Goal: Information Seeking & Learning: Check status

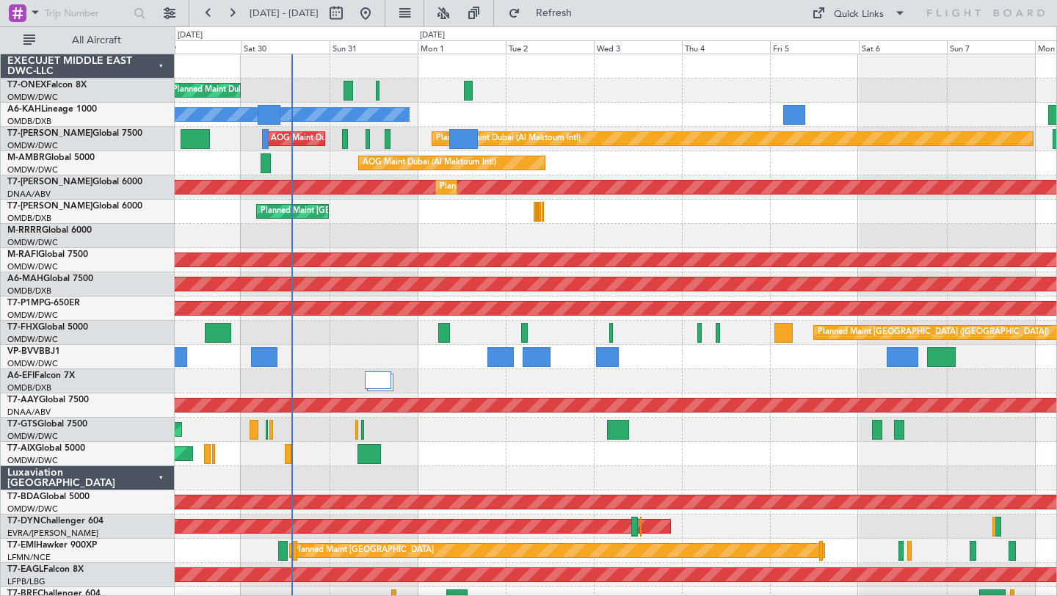
click at [645, 391] on div "Planned Maint [GEOGRAPHIC_DATA] ([GEOGRAPHIC_DATA] Intl)" at bounding box center [615, 381] width 881 height 24
click at [329, 170] on div "AOG Maint Dubai (Al Maktoum Intl)" at bounding box center [615, 163] width 881 height 24
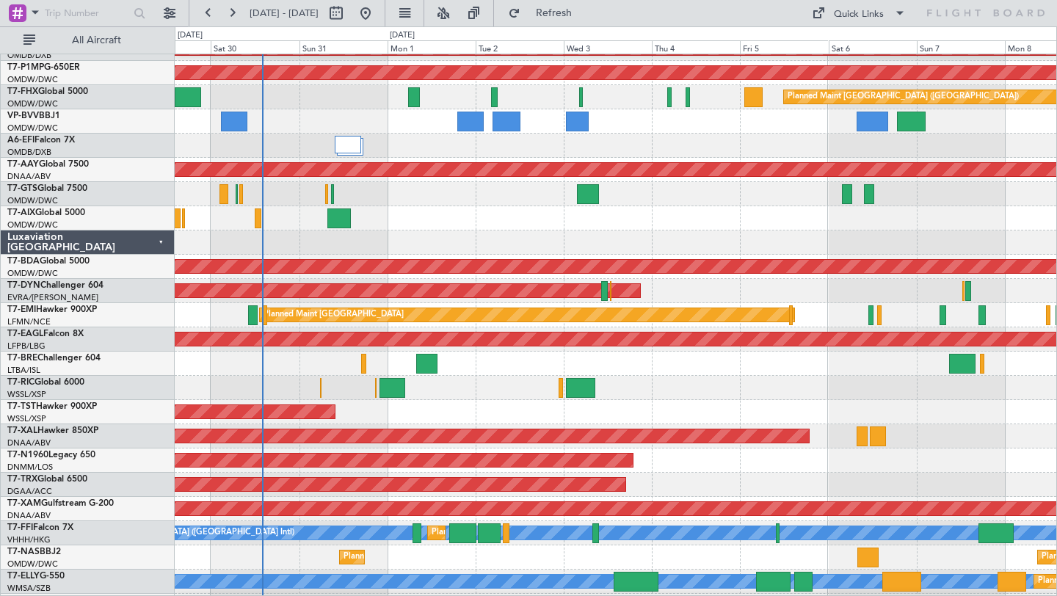
scroll to position [378, 0]
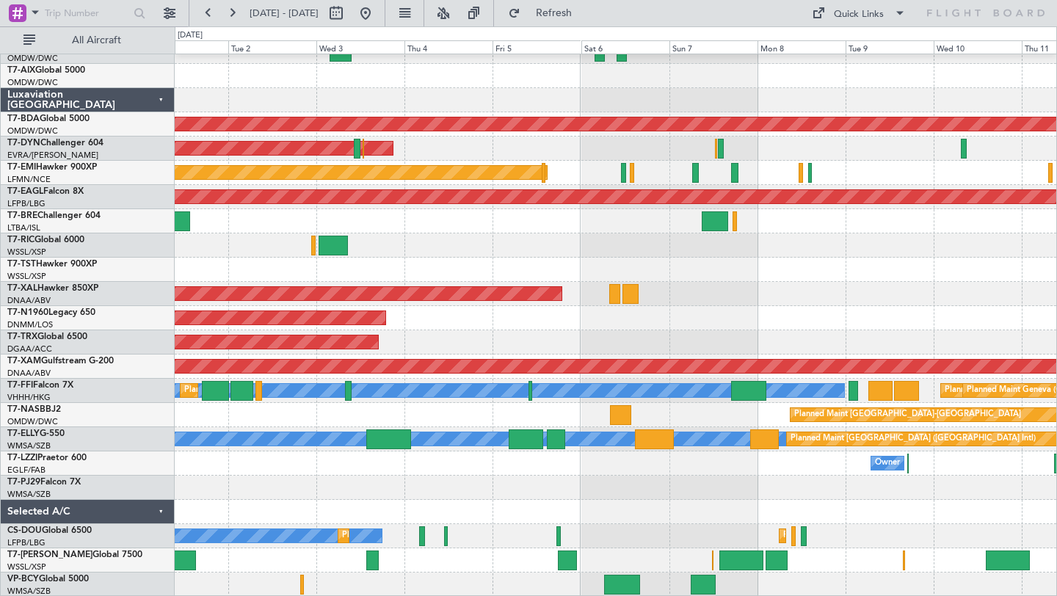
click at [756, 526] on div "No Crew Planned Maint [GEOGRAPHIC_DATA] ([GEOGRAPHIC_DATA]) Planned Maint [GEOG…" at bounding box center [615, 536] width 881 height 24
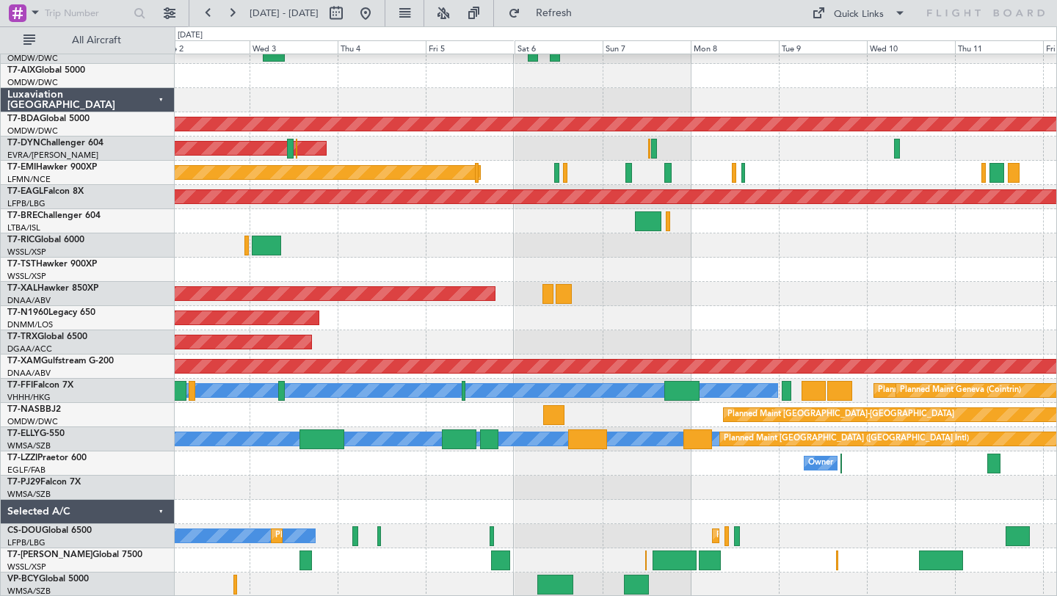
click at [796, 491] on div at bounding box center [615, 488] width 881 height 24
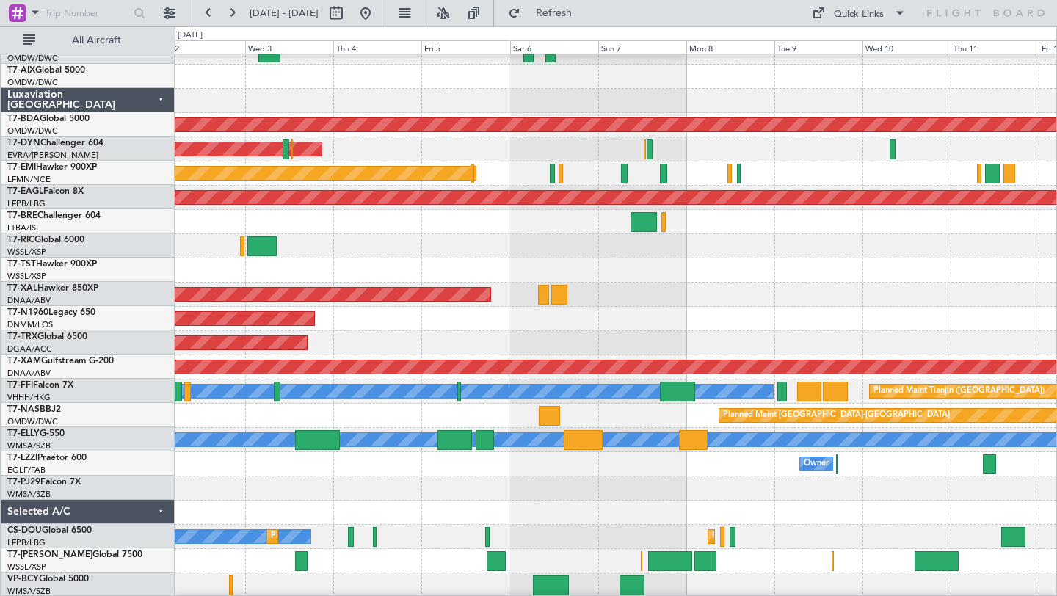
scroll to position [377, 0]
click at [630, 319] on div "Planned Maint [GEOGRAPHIC_DATA] ([GEOGRAPHIC_DATA])" at bounding box center [615, 319] width 881 height 24
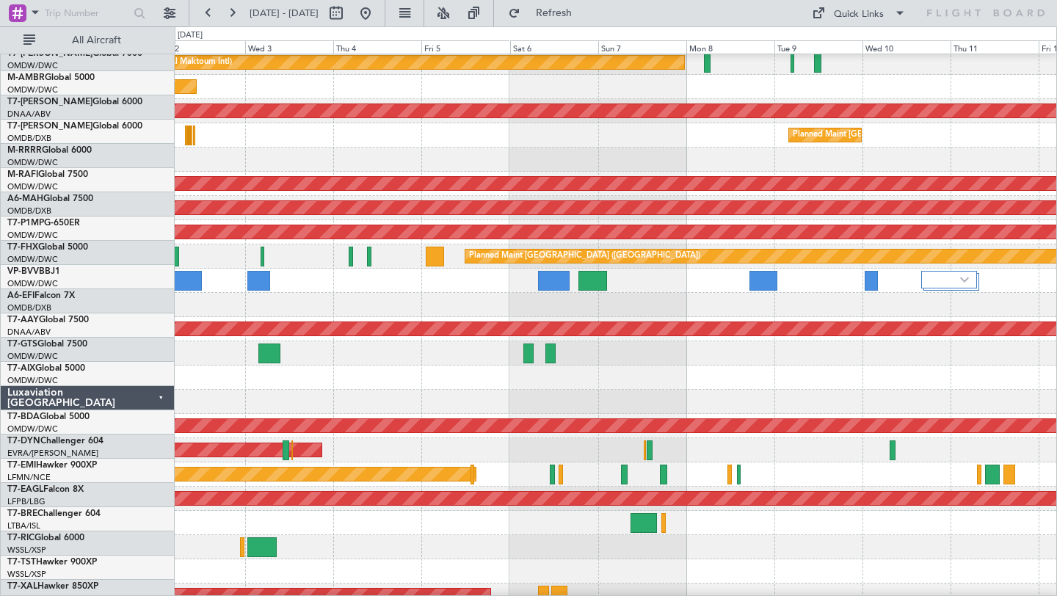
scroll to position [76, 0]
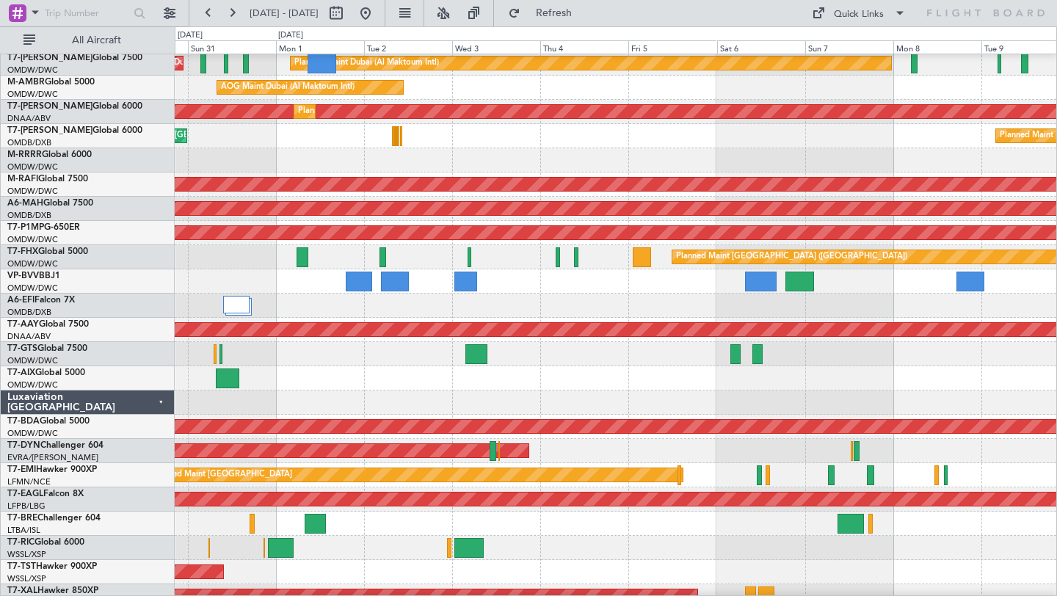
click at [752, 306] on div at bounding box center [615, 306] width 881 height 24
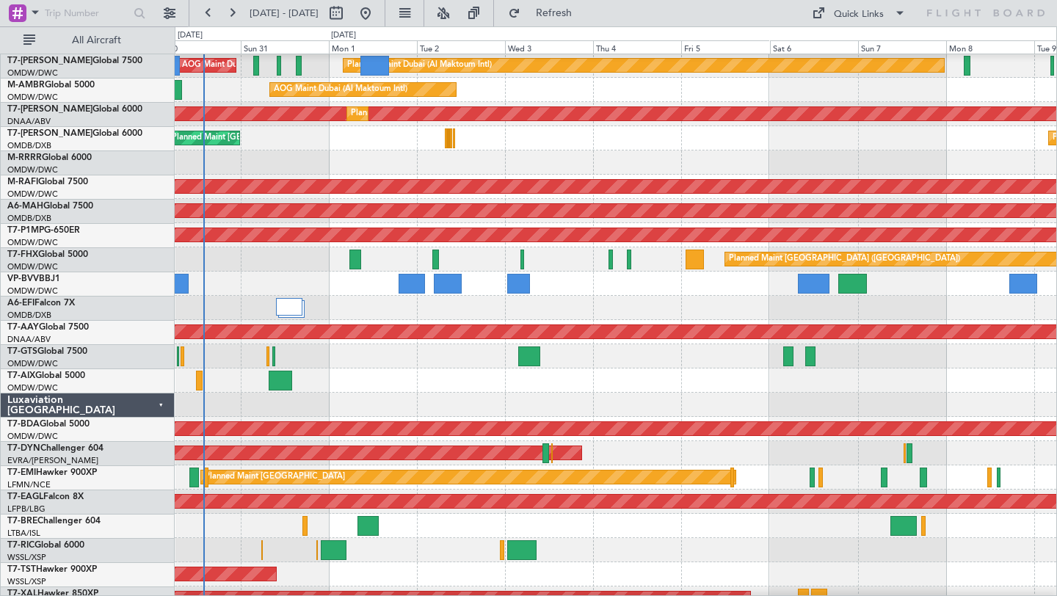
click at [570, 302] on div "Planned Maint [GEOGRAPHIC_DATA] ([GEOGRAPHIC_DATA] Intl)" at bounding box center [615, 308] width 881 height 24
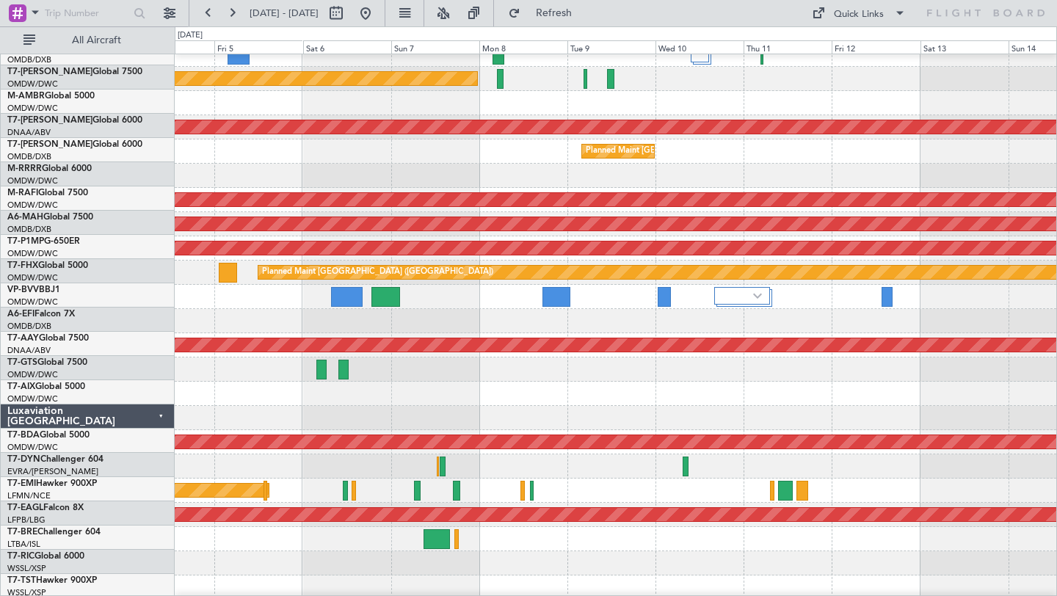
scroll to position [56, 0]
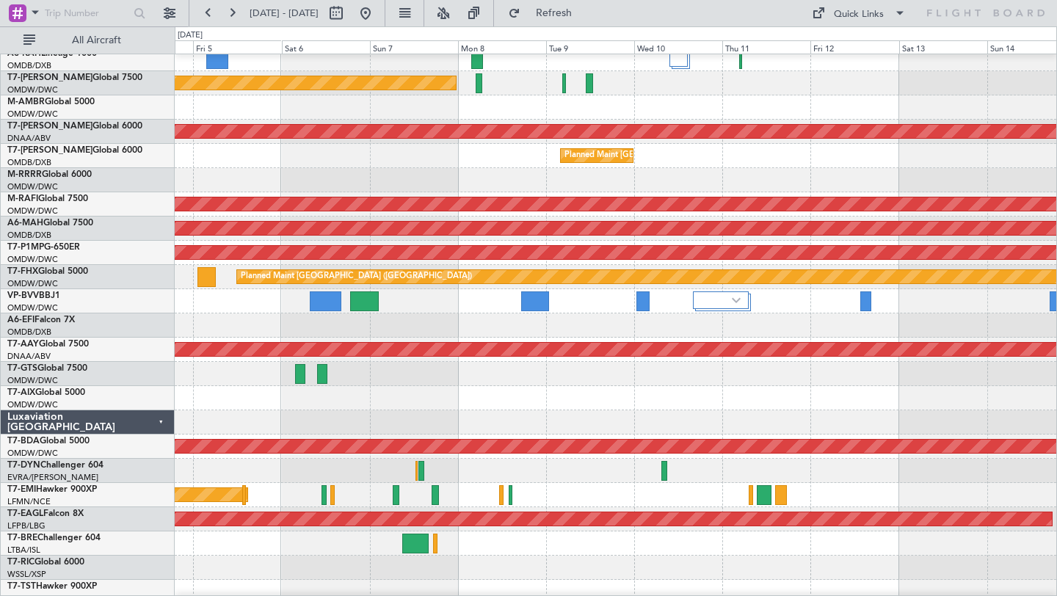
click at [471, 309] on div at bounding box center [615, 301] width 881 height 24
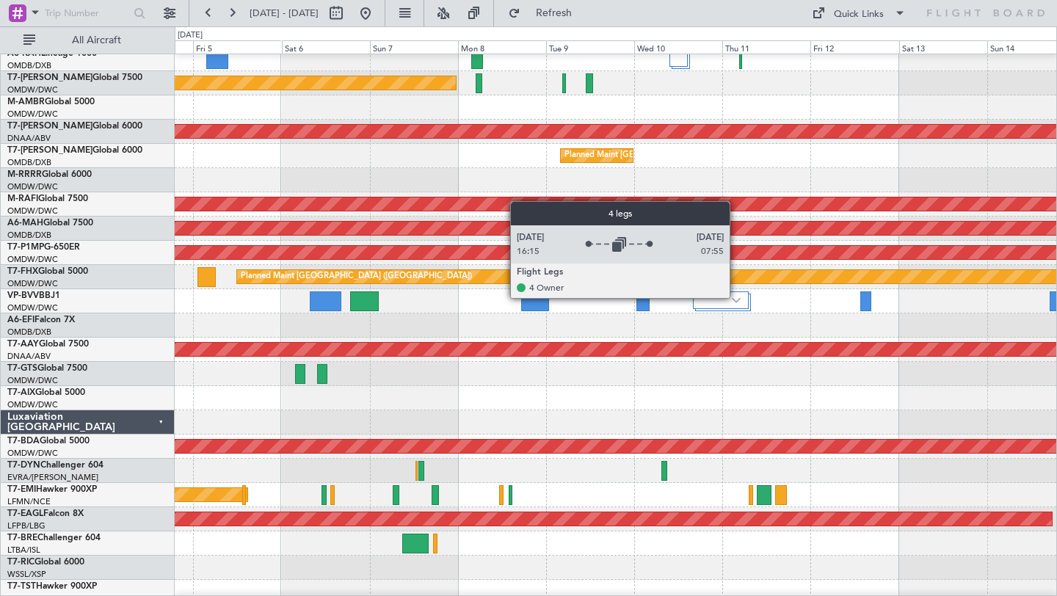
click at [736, 297] on img at bounding box center [736, 300] width 9 height 6
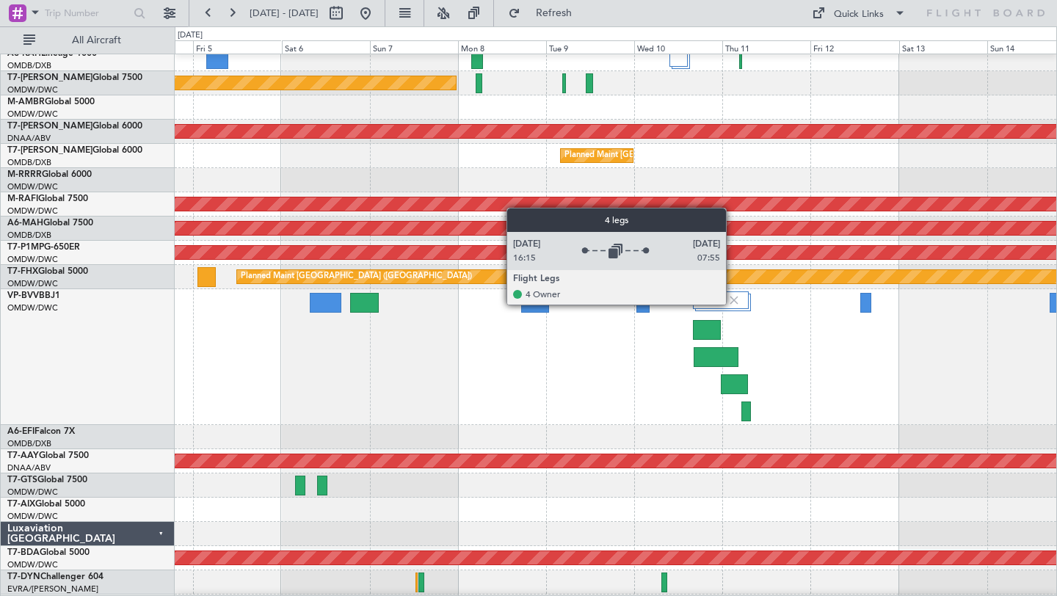
click at [732, 304] on img at bounding box center [733, 300] width 13 height 13
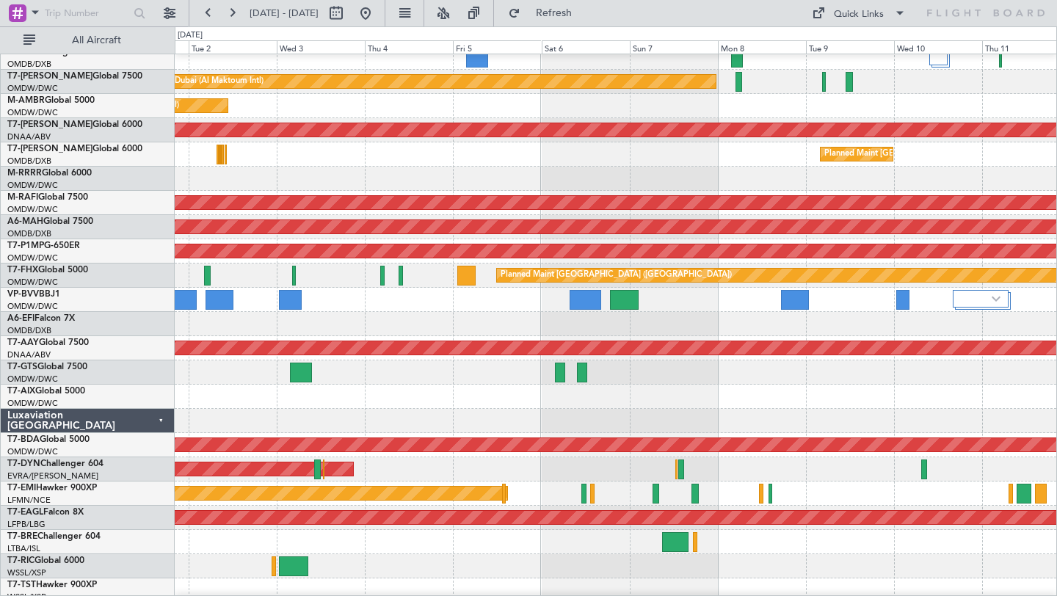
click at [695, 399] on div at bounding box center [615, 397] width 881 height 24
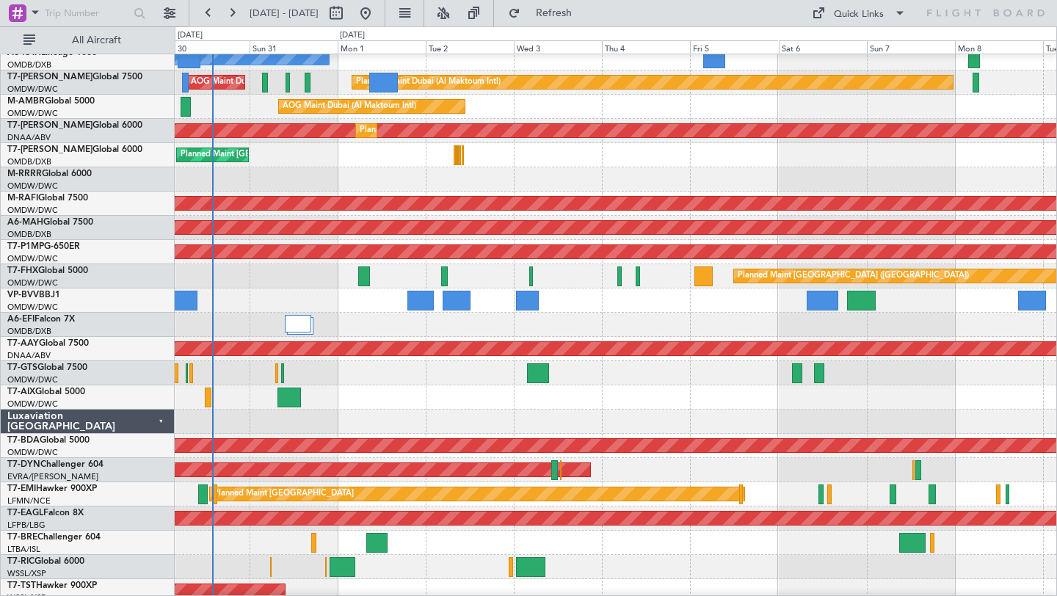
click at [752, 399] on div "Unplanned Maint Munich Oberpfaffenhofen" at bounding box center [615, 397] width 881 height 24
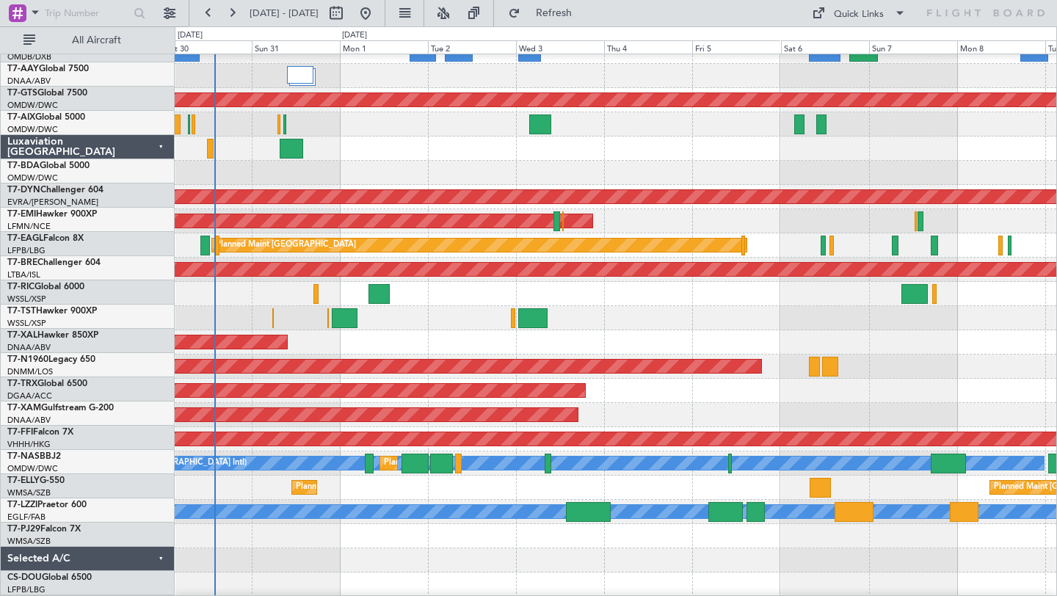
scroll to position [378, 0]
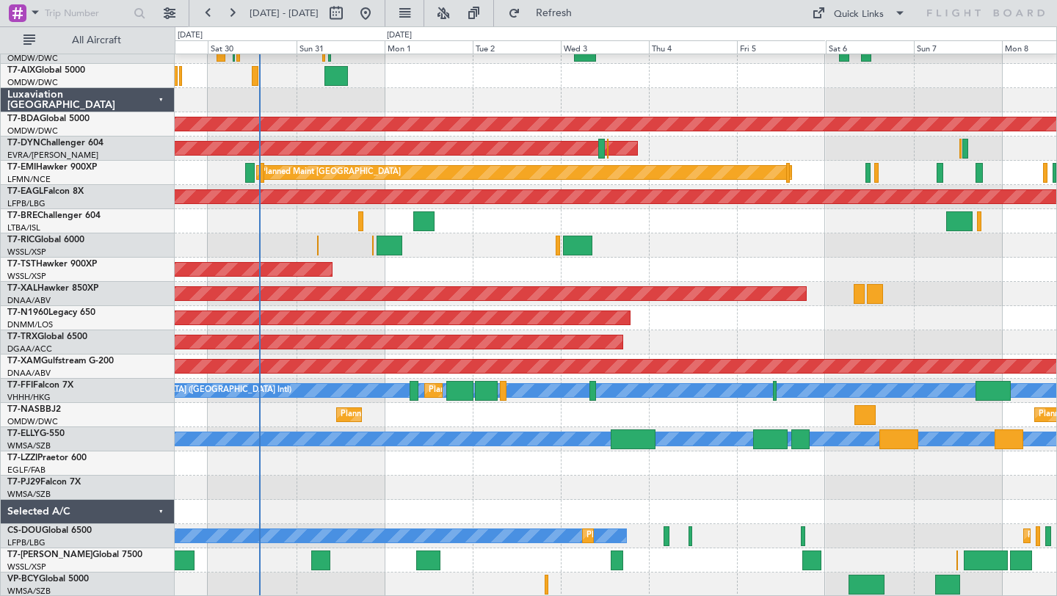
click at [873, 518] on div "Unplanned Maint [GEOGRAPHIC_DATA] (Al Maktoum Intl) Unplanned Maint [GEOGRAPHIC…" at bounding box center [615, 136] width 881 height 920
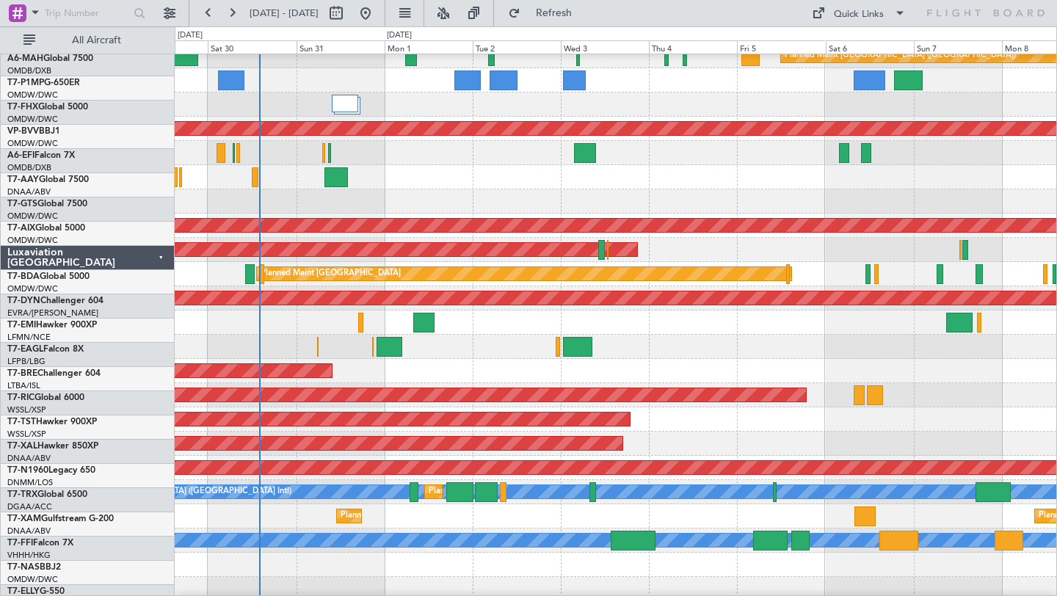
scroll to position [0, 0]
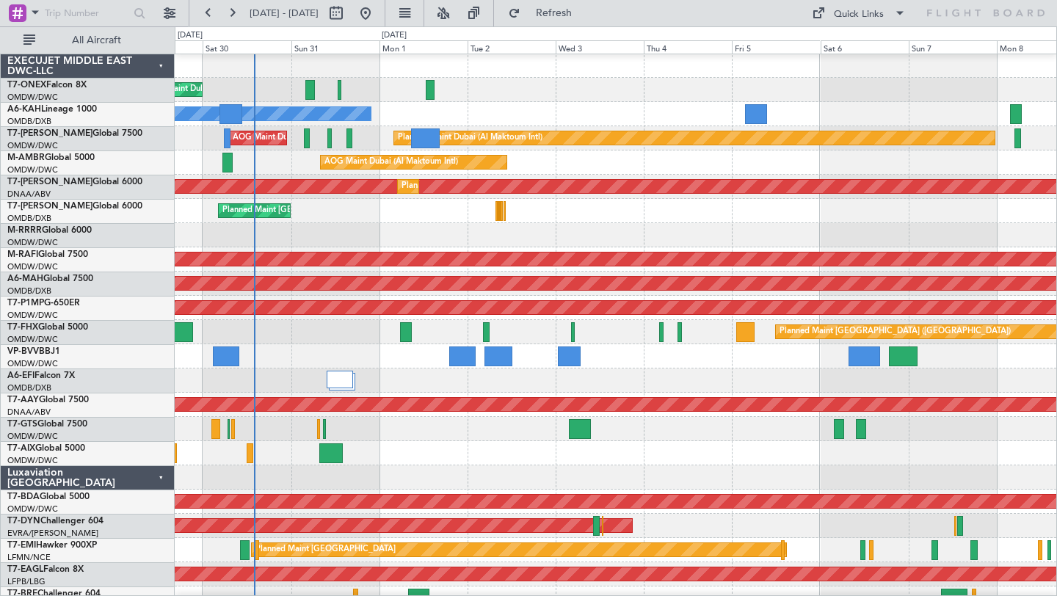
click at [601, 231] on div "Planned Maint Dubai (Al Maktoum Intl)" at bounding box center [615, 235] width 881 height 24
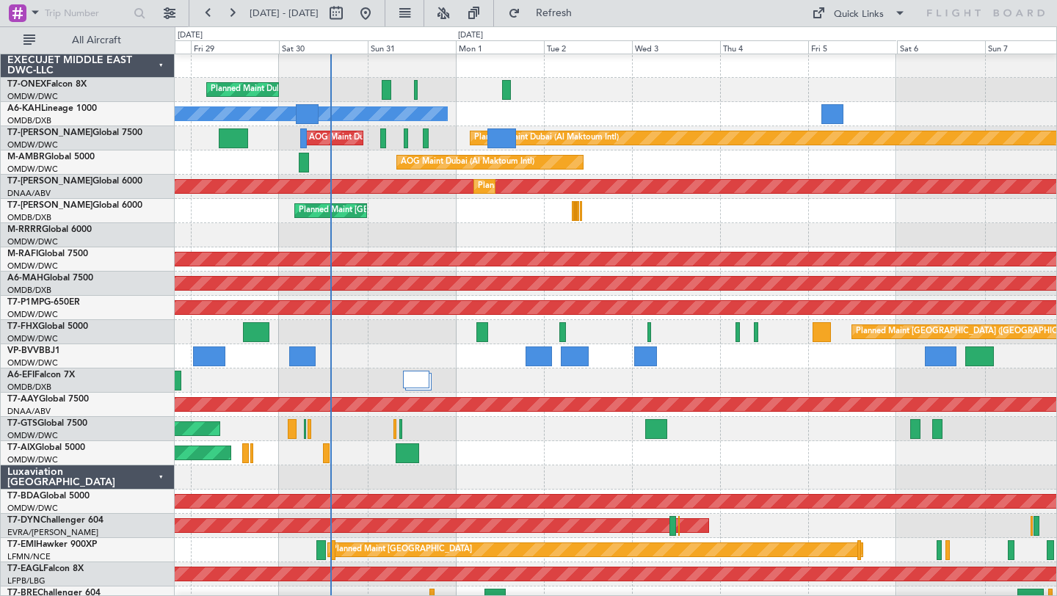
click at [540, 388] on div "Planned Maint [GEOGRAPHIC_DATA] ([GEOGRAPHIC_DATA] Intl)" at bounding box center [615, 380] width 881 height 24
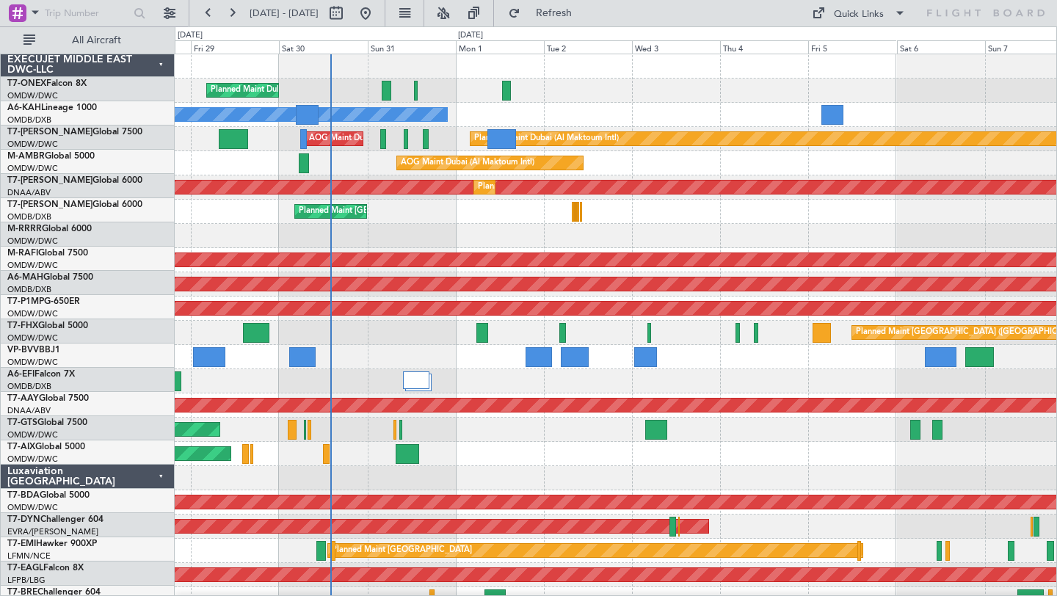
scroll to position [0, 0]
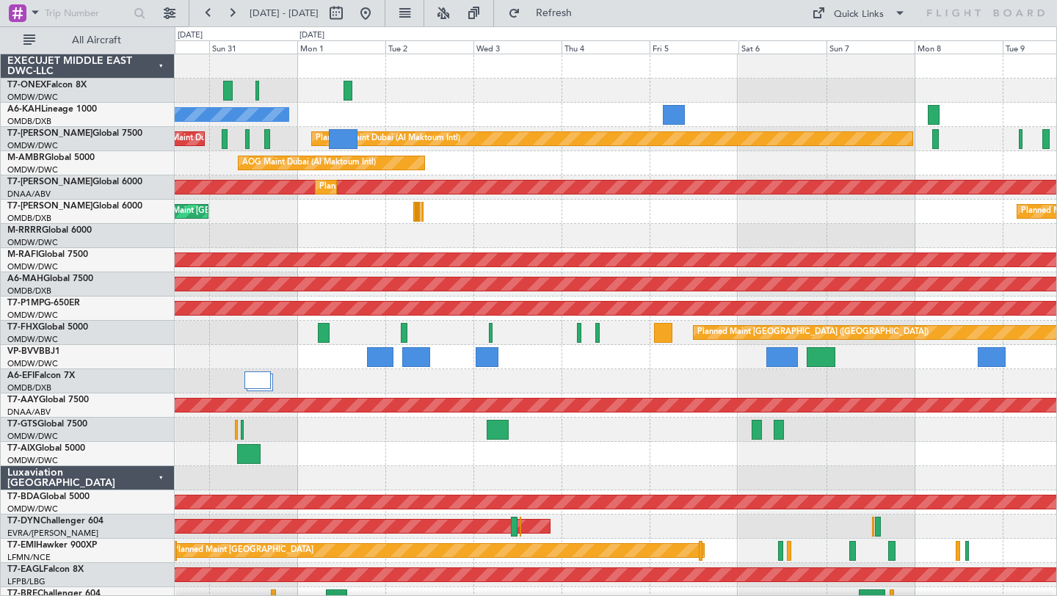
click at [564, 219] on div "Planned Maint [GEOGRAPHIC_DATA] ([GEOGRAPHIC_DATA] Intl) Planned Maint [GEOGRAP…" at bounding box center [615, 212] width 881 height 24
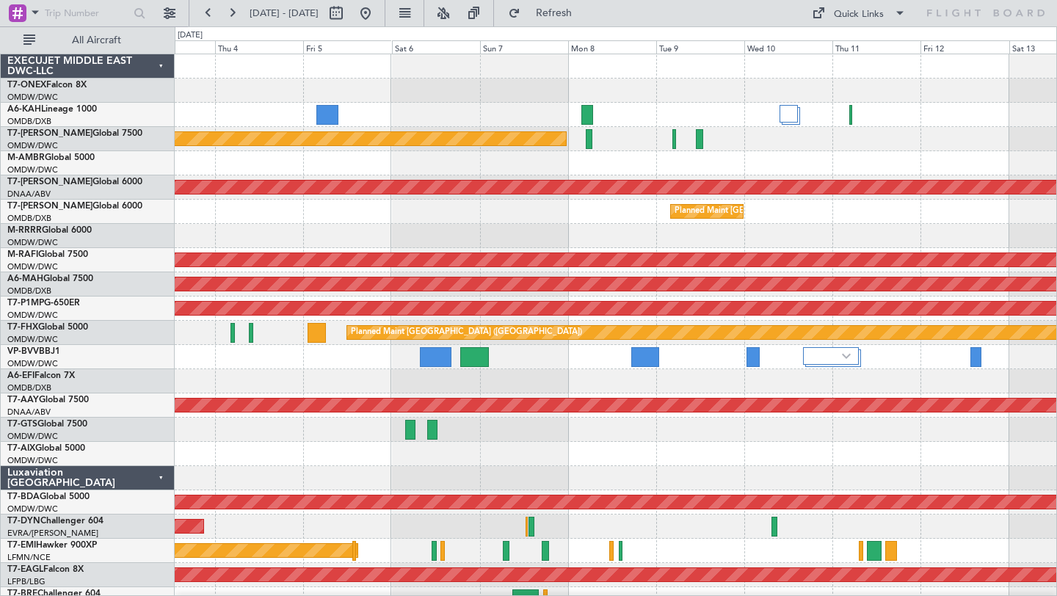
click at [622, 170] on div "Planned Maint Nurnberg Planned Maint [GEOGRAPHIC_DATA] (Al Maktoum Intl) AOG Ma…" at bounding box center [615, 514] width 881 height 920
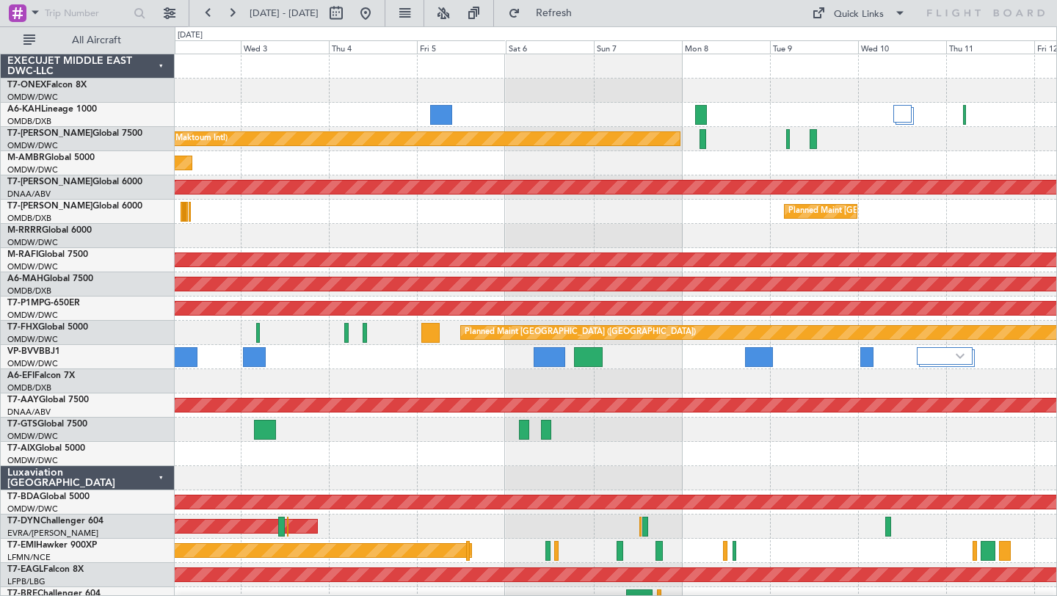
click at [993, 154] on div "No Crew Planned Maint [GEOGRAPHIC_DATA] (Al Maktoum Intl) AOG Maint [GEOGRAPHIC…" at bounding box center [615, 514] width 881 height 920
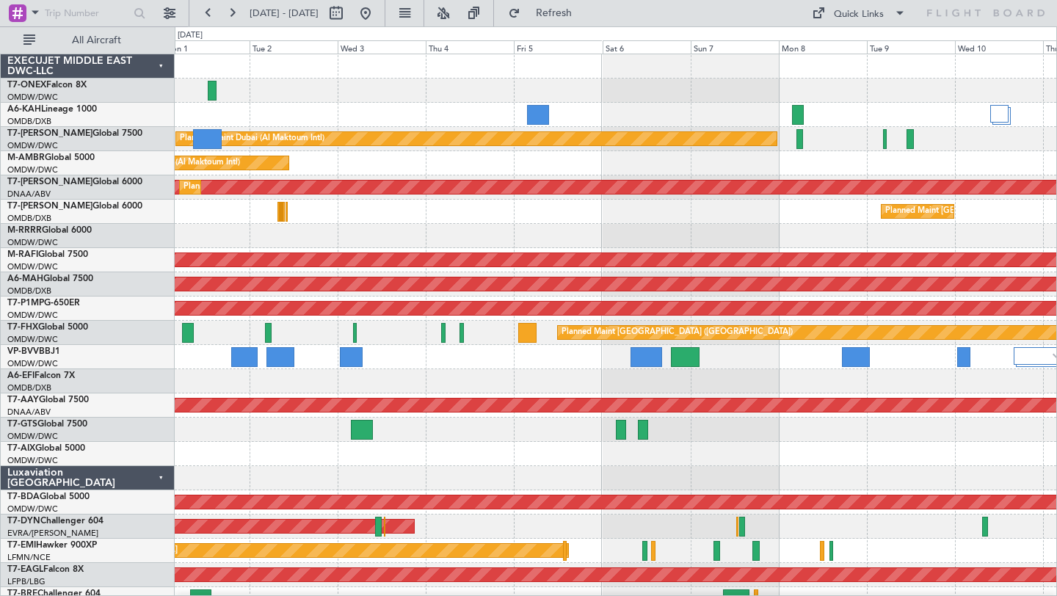
click at [703, 166] on div "AOG Maint Dubai (Al Maktoum Intl)" at bounding box center [615, 163] width 881 height 24
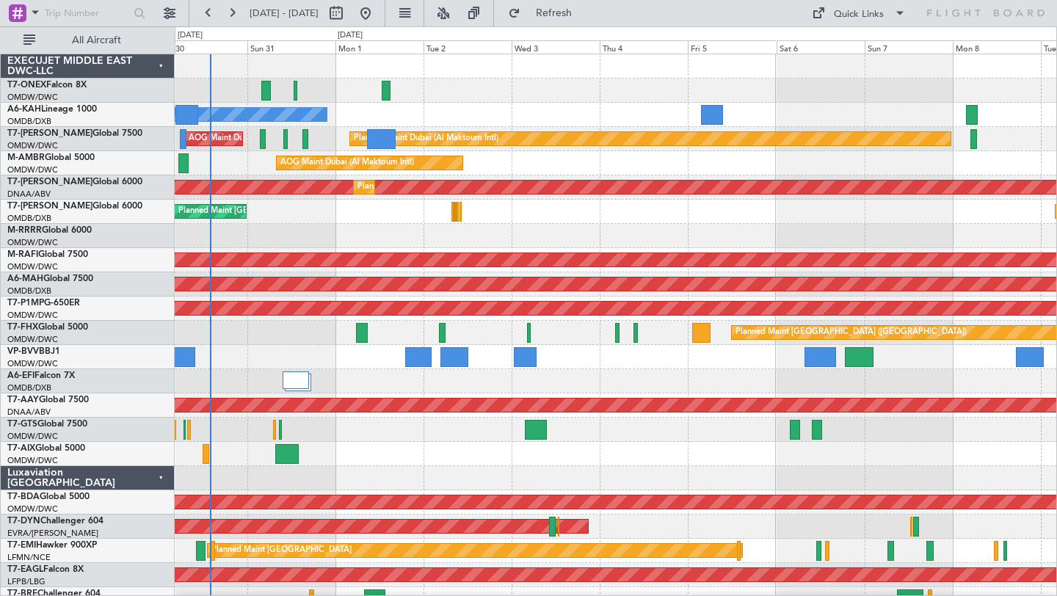
click at [686, 220] on div "Planned Maint [GEOGRAPHIC_DATA] ([GEOGRAPHIC_DATA] Intl) Planned Maint [GEOGRAP…" at bounding box center [615, 212] width 881 height 24
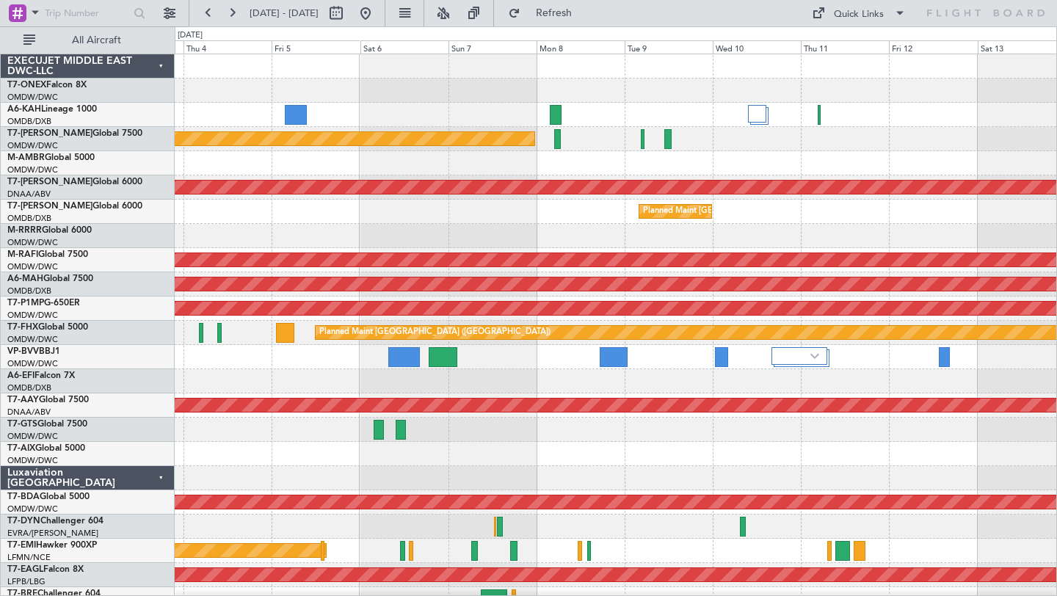
click at [388, 168] on div "AOG Maint Dubai (Al Maktoum Intl)" at bounding box center [615, 163] width 881 height 24
